Goal: Task Accomplishment & Management: Use online tool/utility

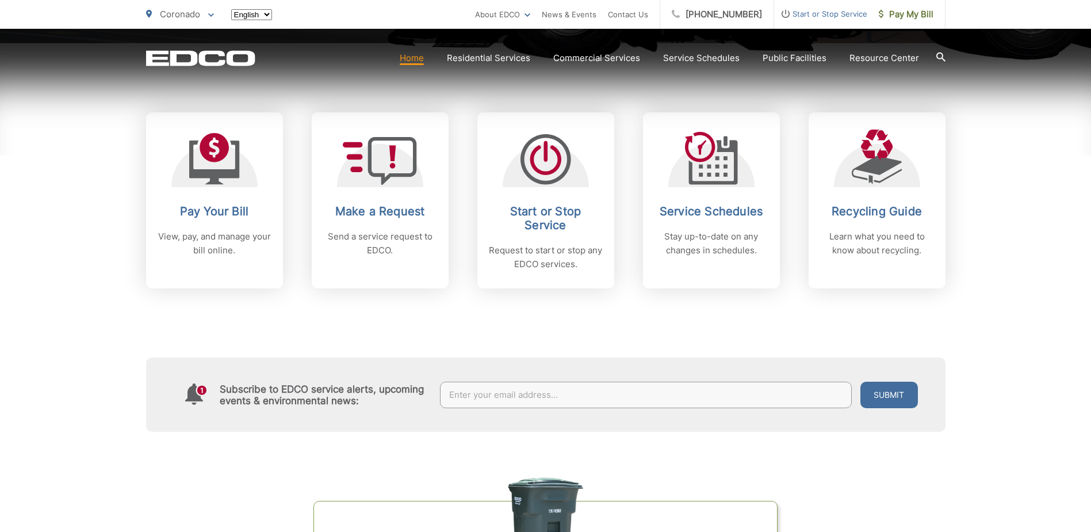
scroll to position [460, 0]
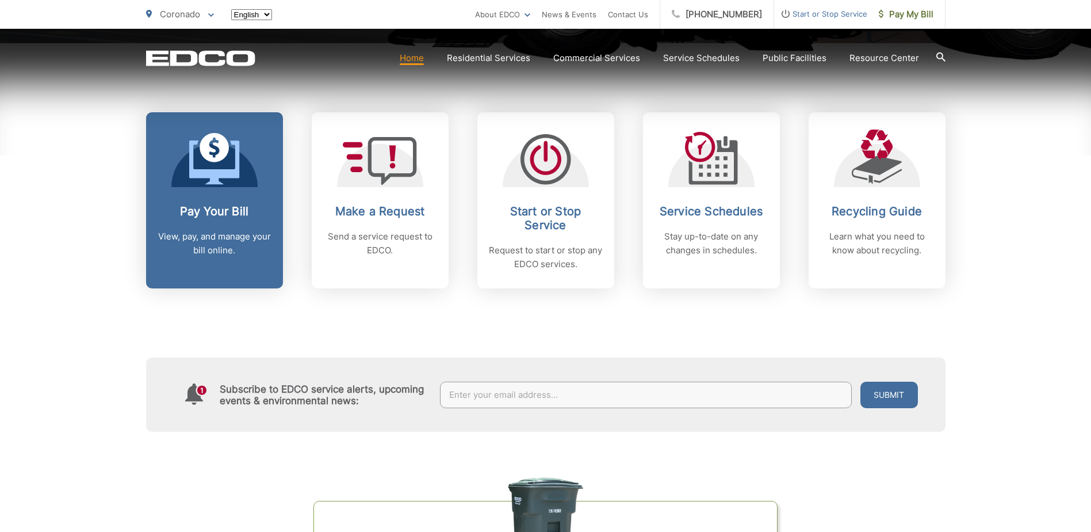
click at [210, 185] on span at bounding box center [214, 160] width 51 height 54
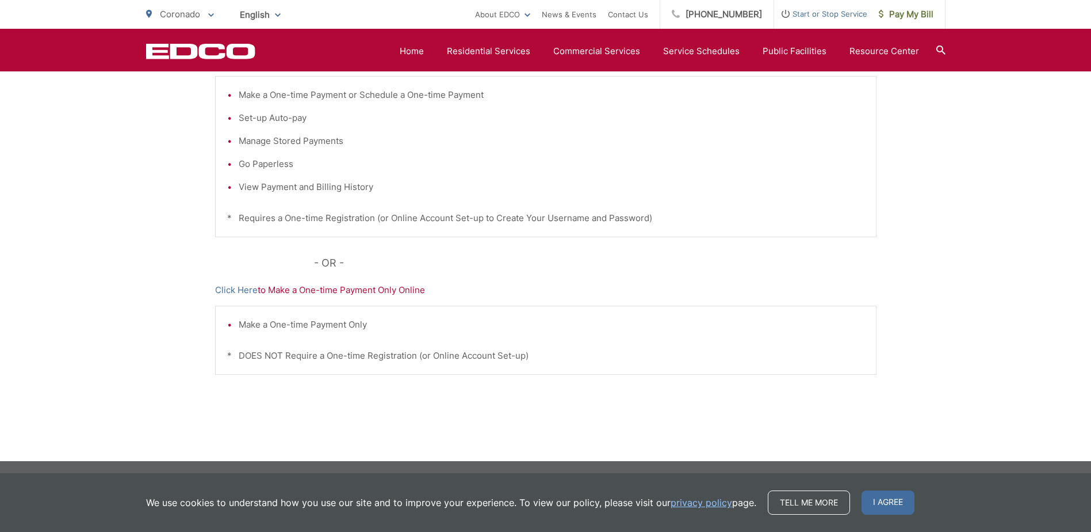
scroll to position [287, 0]
click at [222, 291] on link "Click Here" at bounding box center [236, 290] width 43 height 14
